Goal: Navigation & Orientation: Find specific page/section

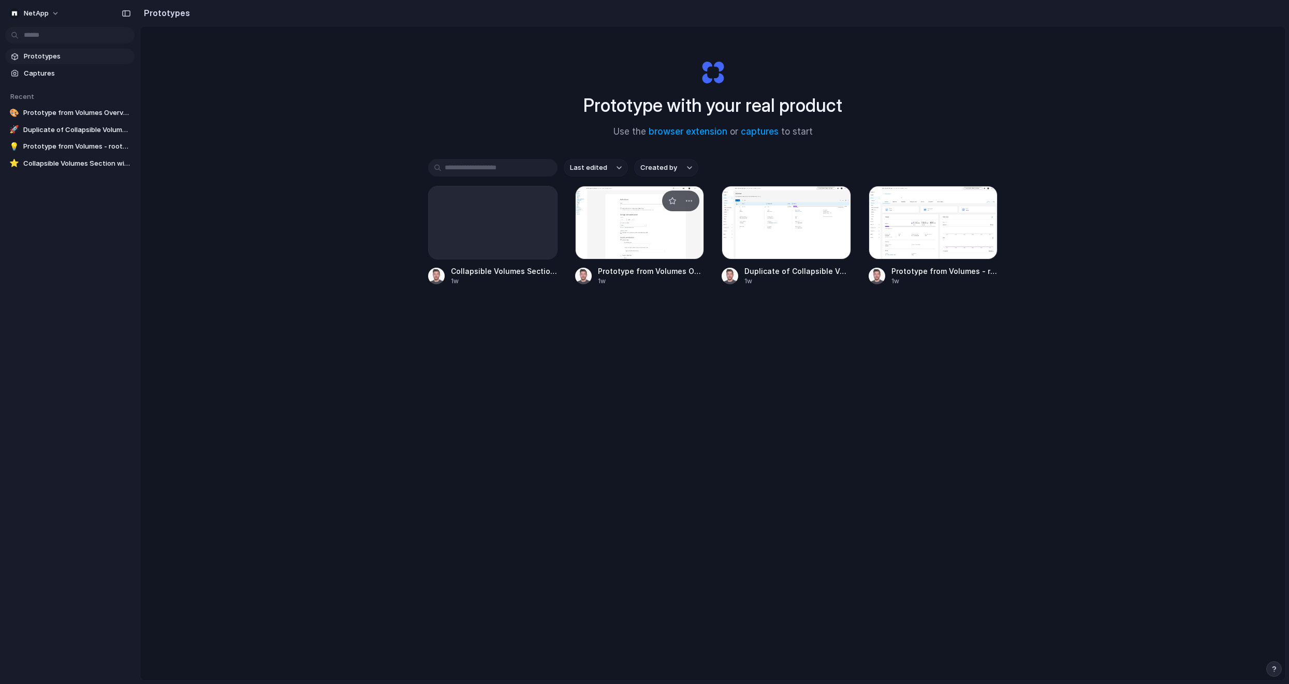
click at [633, 229] on div at bounding box center [639, 222] width 129 height 73
click at [764, 233] on div at bounding box center [785, 222] width 129 height 73
click at [921, 225] on div at bounding box center [932, 222] width 129 height 73
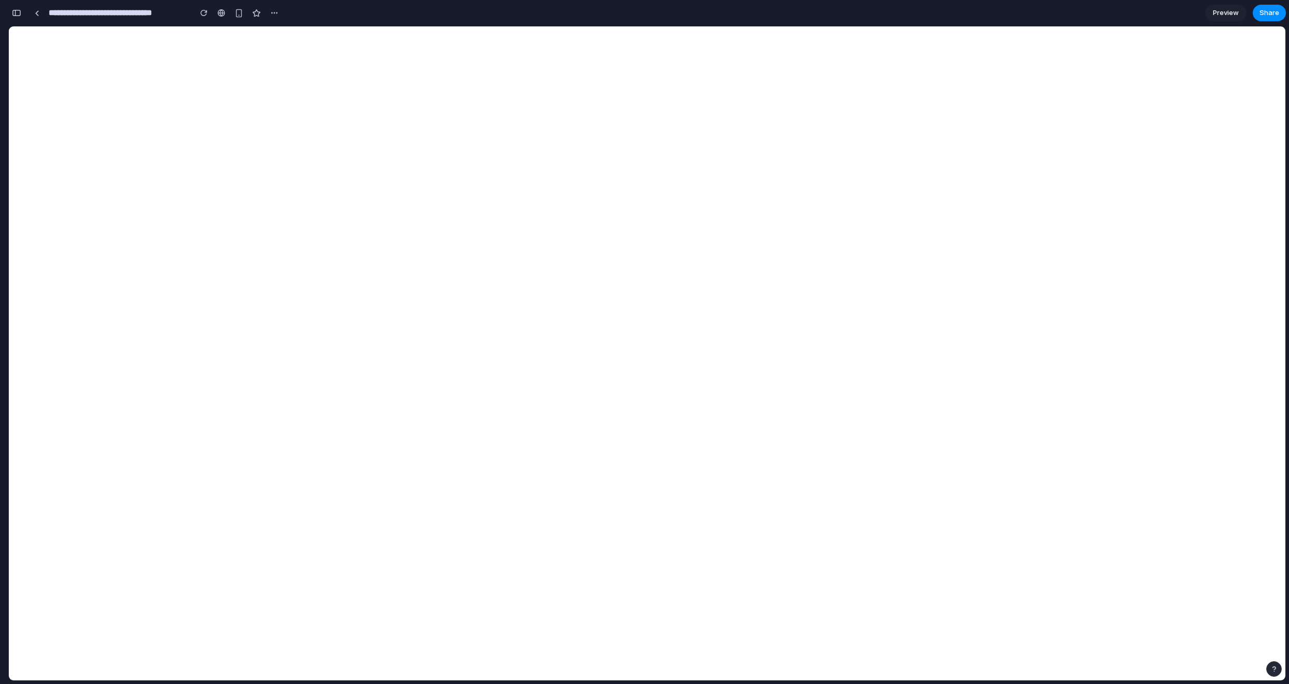
click at [20, 17] on button "button" at bounding box center [16, 13] width 17 height 17
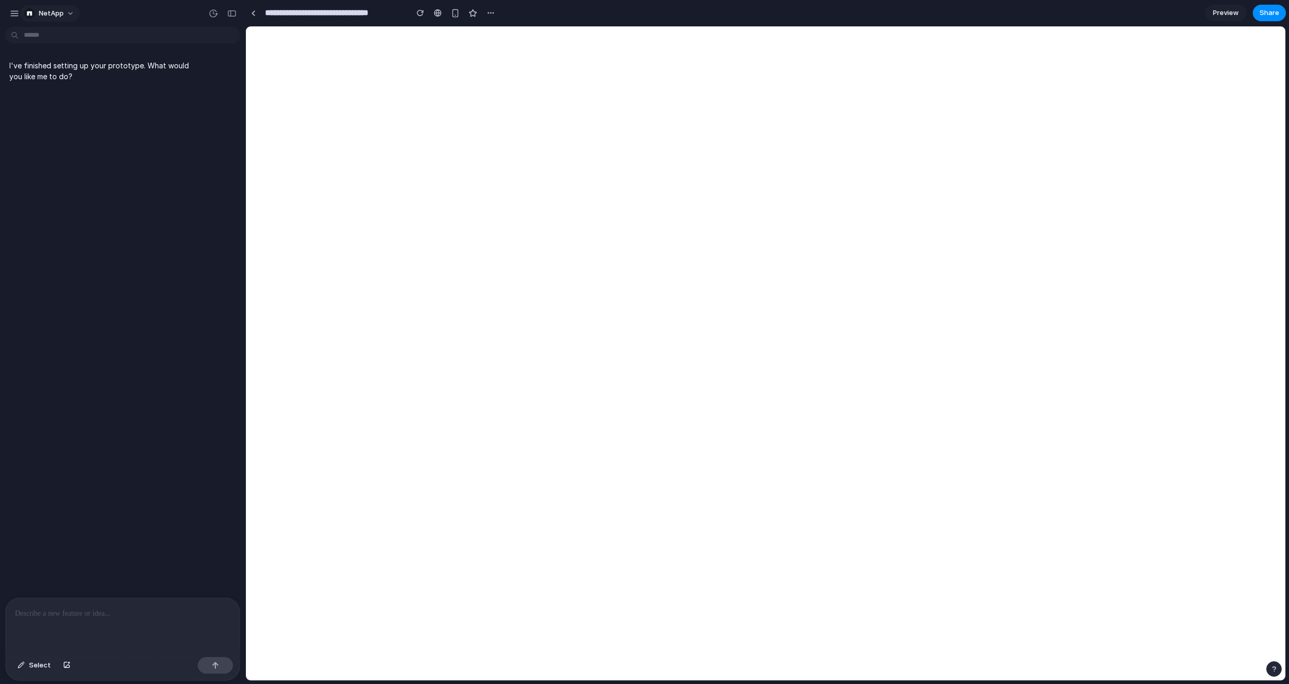
click at [65, 14] on button "NetApp" at bounding box center [50, 13] width 60 height 17
